Goal: Transaction & Acquisition: Purchase product/service

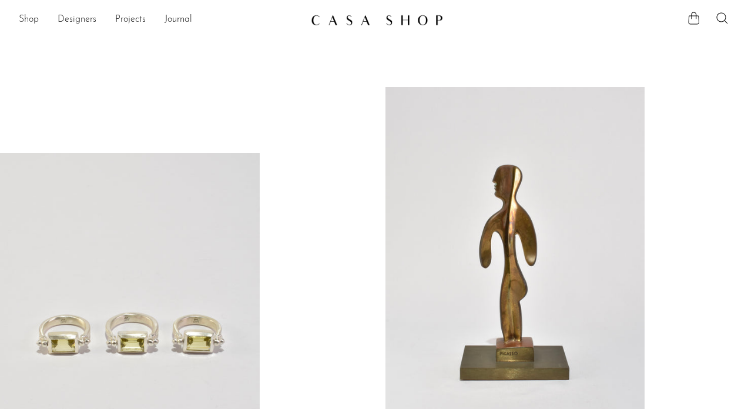
click at [30, 21] on link "Shop" at bounding box center [29, 19] width 20 height 15
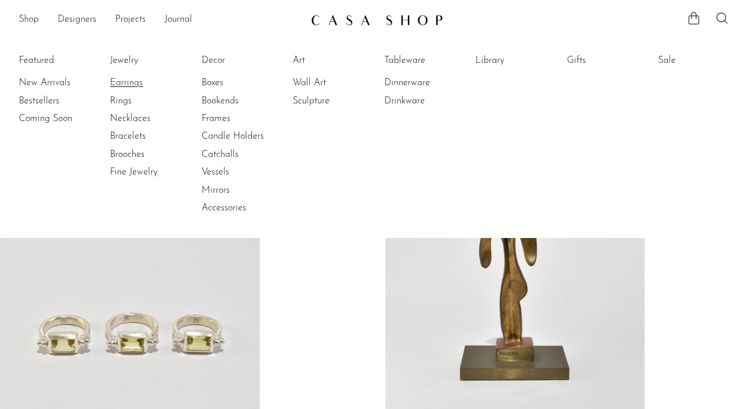
click at [134, 83] on link "Earrings" at bounding box center [154, 82] width 88 height 13
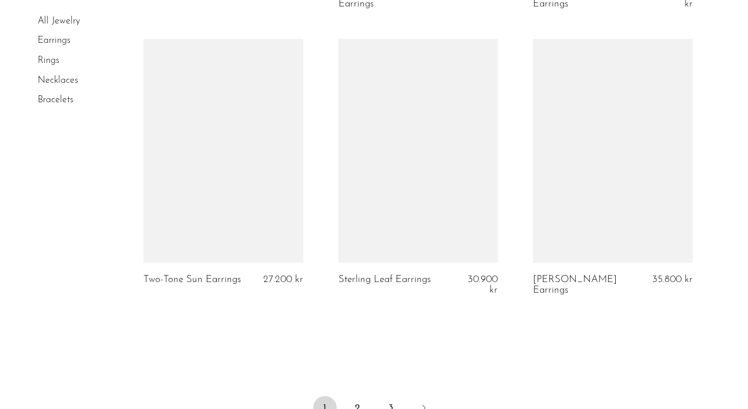
scroll to position [3309, 0]
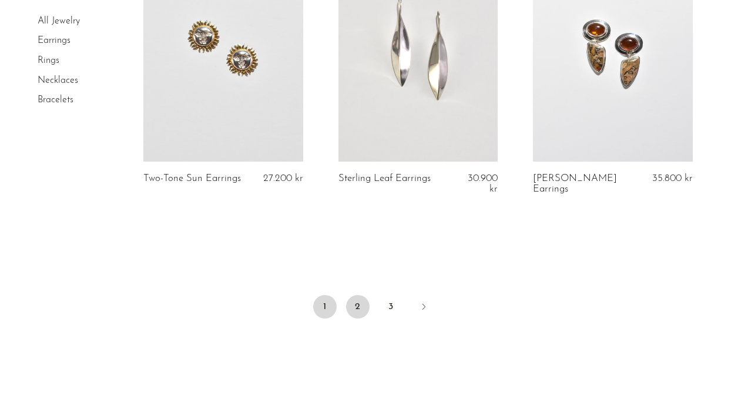
click at [359, 308] on link "2" at bounding box center [357, 306] width 23 height 23
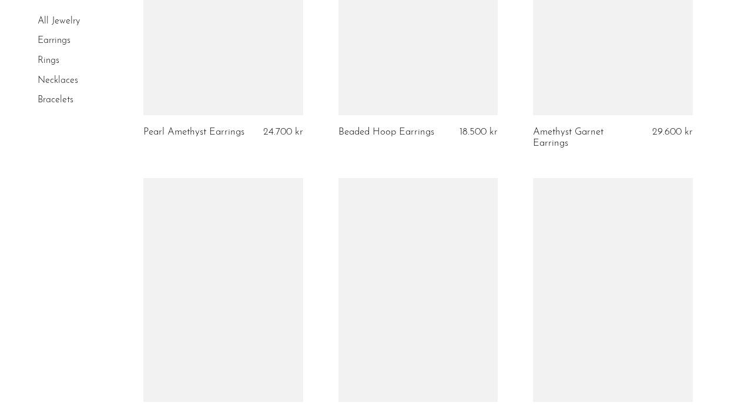
scroll to position [3274, 0]
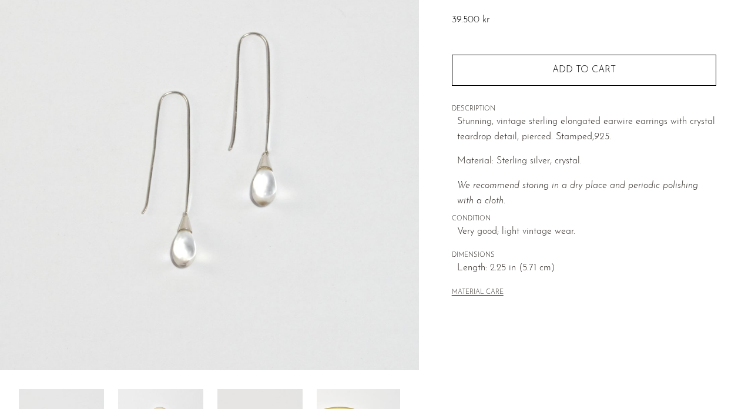
scroll to position [290, 0]
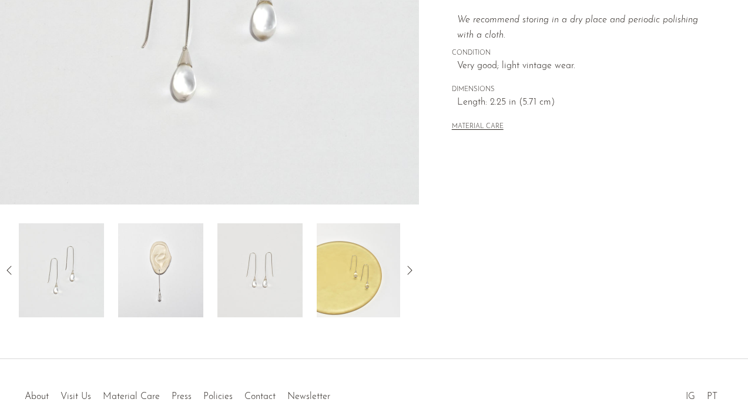
click at [352, 302] on img at bounding box center [359, 270] width 85 height 94
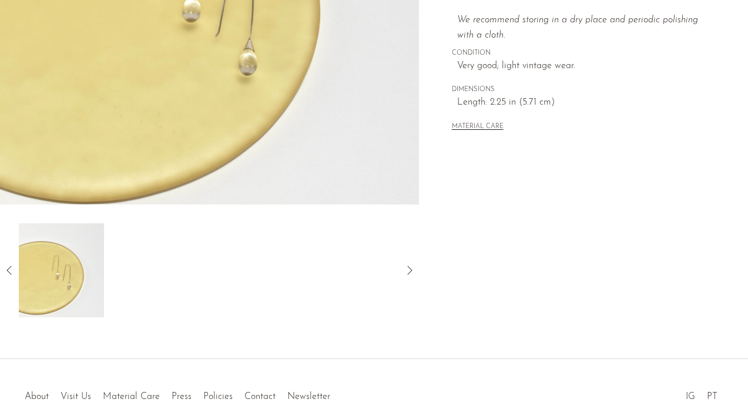
click at [6, 270] on icon at bounding box center [9, 270] width 14 height 14
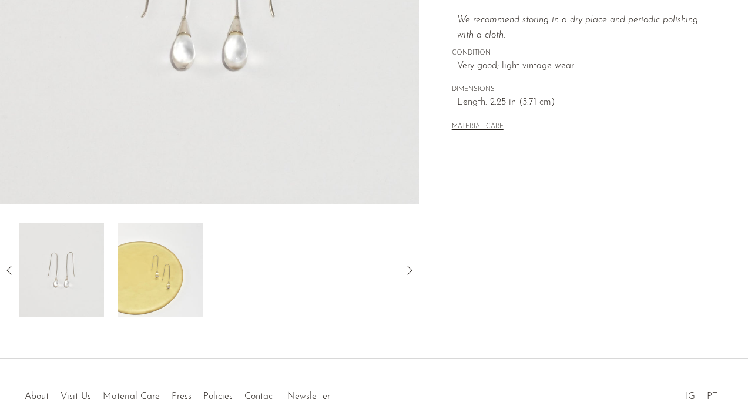
click at [72, 292] on img at bounding box center [61, 270] width 85 height 94
click at [7, 270] on icon at bounding box center [8, 269] width 5 height 9
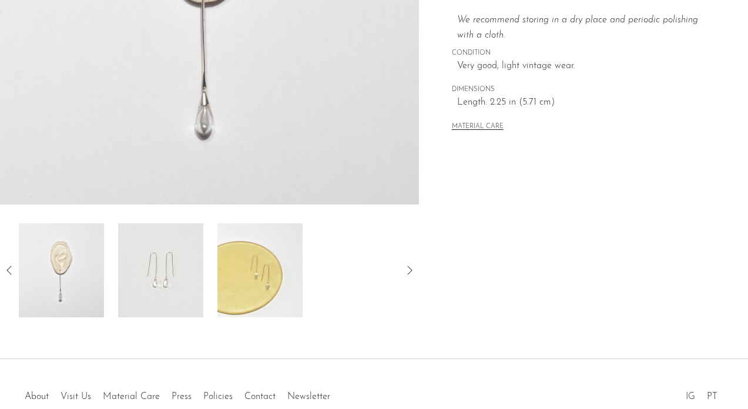
click at [50, 275] on img at bounding box center [61, 270] width 85 height 94
click at [8, 268] on icon at bounding box center [8, 269] width 5 height 9
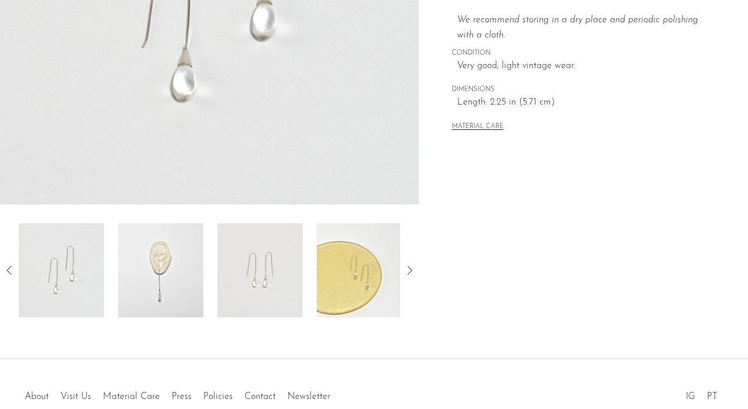
click at [60, 274] on img at bounding box center [61, 270] width 85 height 94
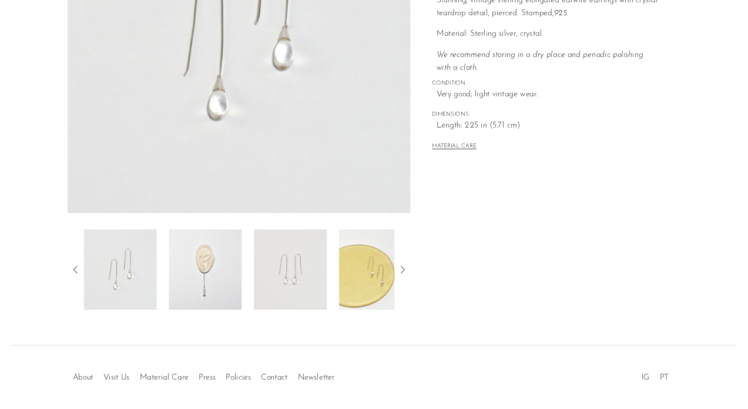
scroll to position [199, 0]
